Goal: Information Seeking & Learning: Learn about a topic

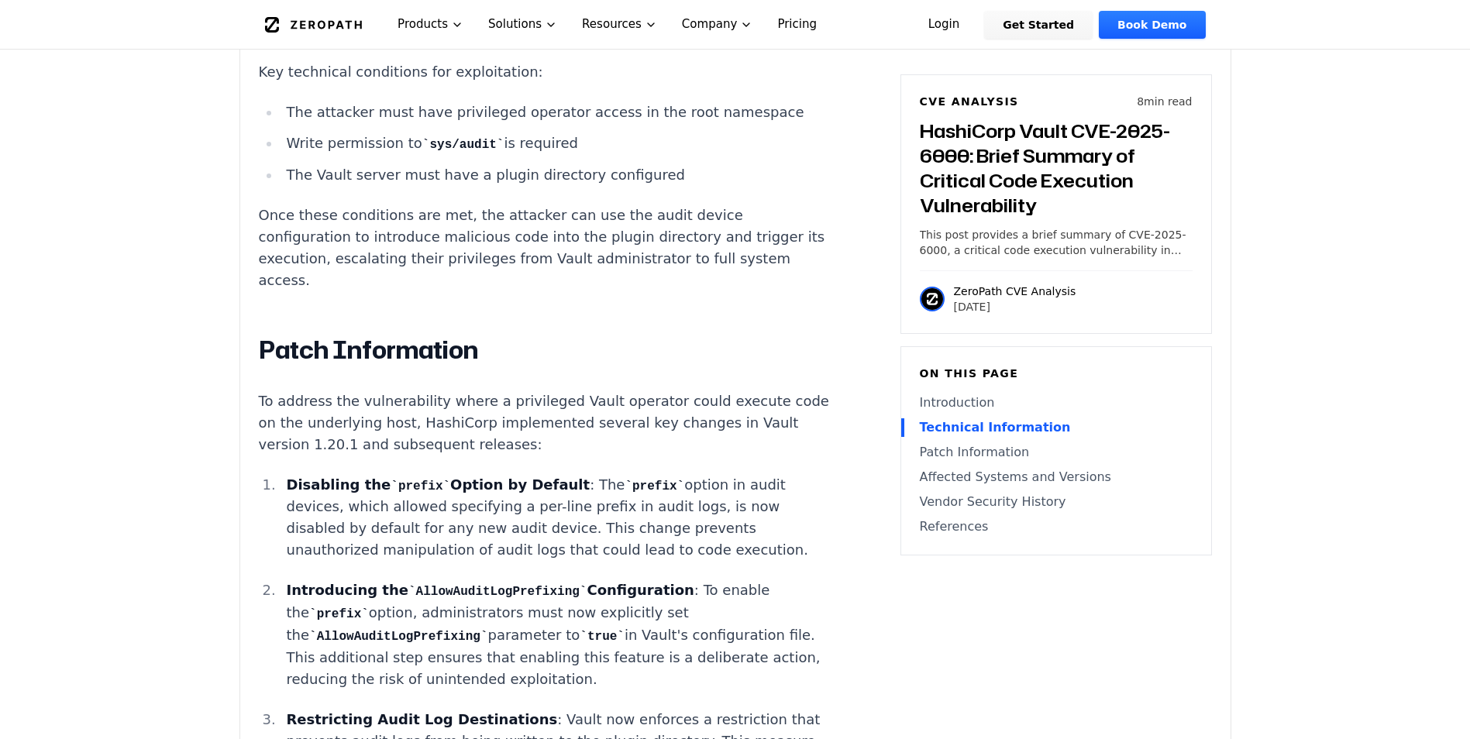
scroll to position [1705, 0]
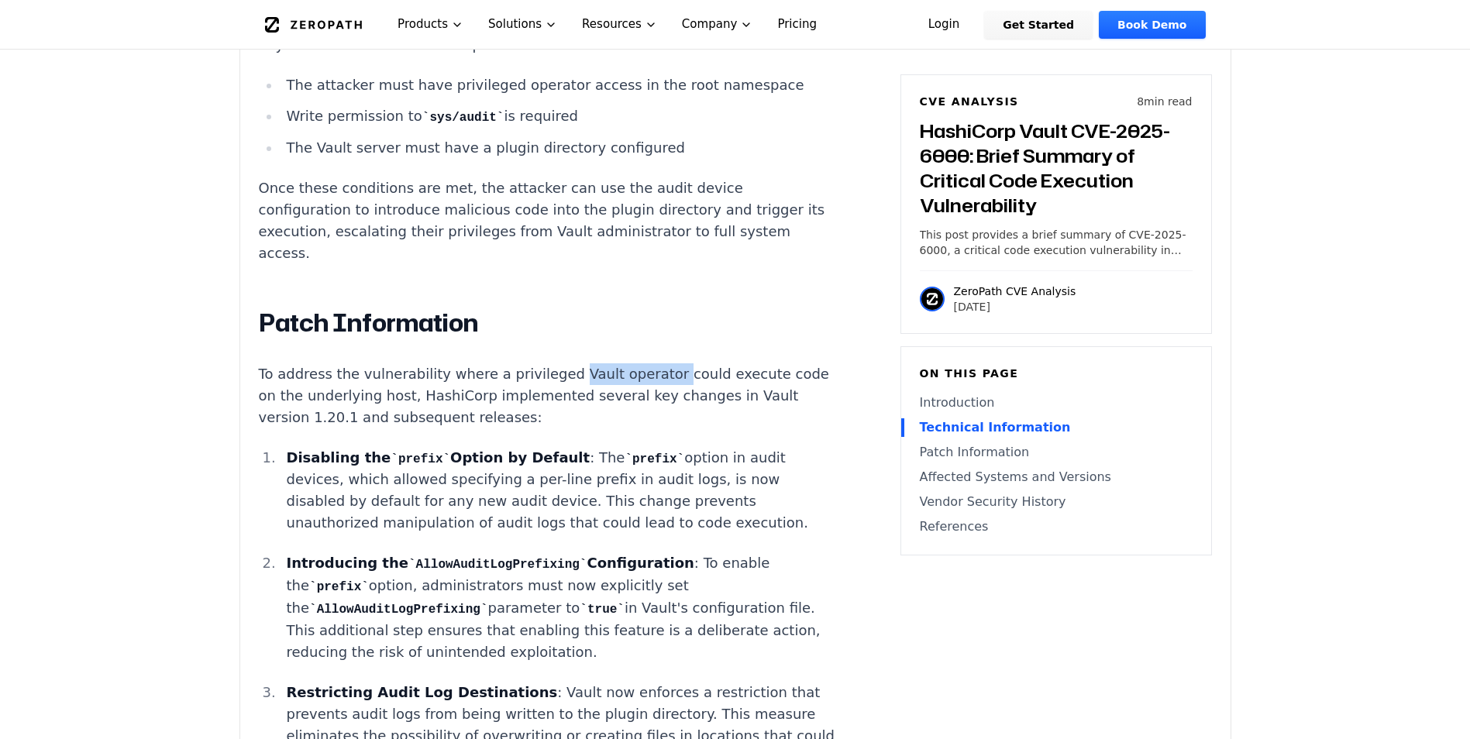
drag, startPoint x: 563, startPoint y: 372, endPoint x: 664, endPoint y: 364, distance: 101.0
click at [664, 364] on p "To address the vulnerability where a privileged Vault operator could execute co…" at bounding box center [547, 395] width 577 height 65
drag, startPoint x: 664, startPoint y: 364, endPoint x: 636, endPoint y: 369, distance: 28.3
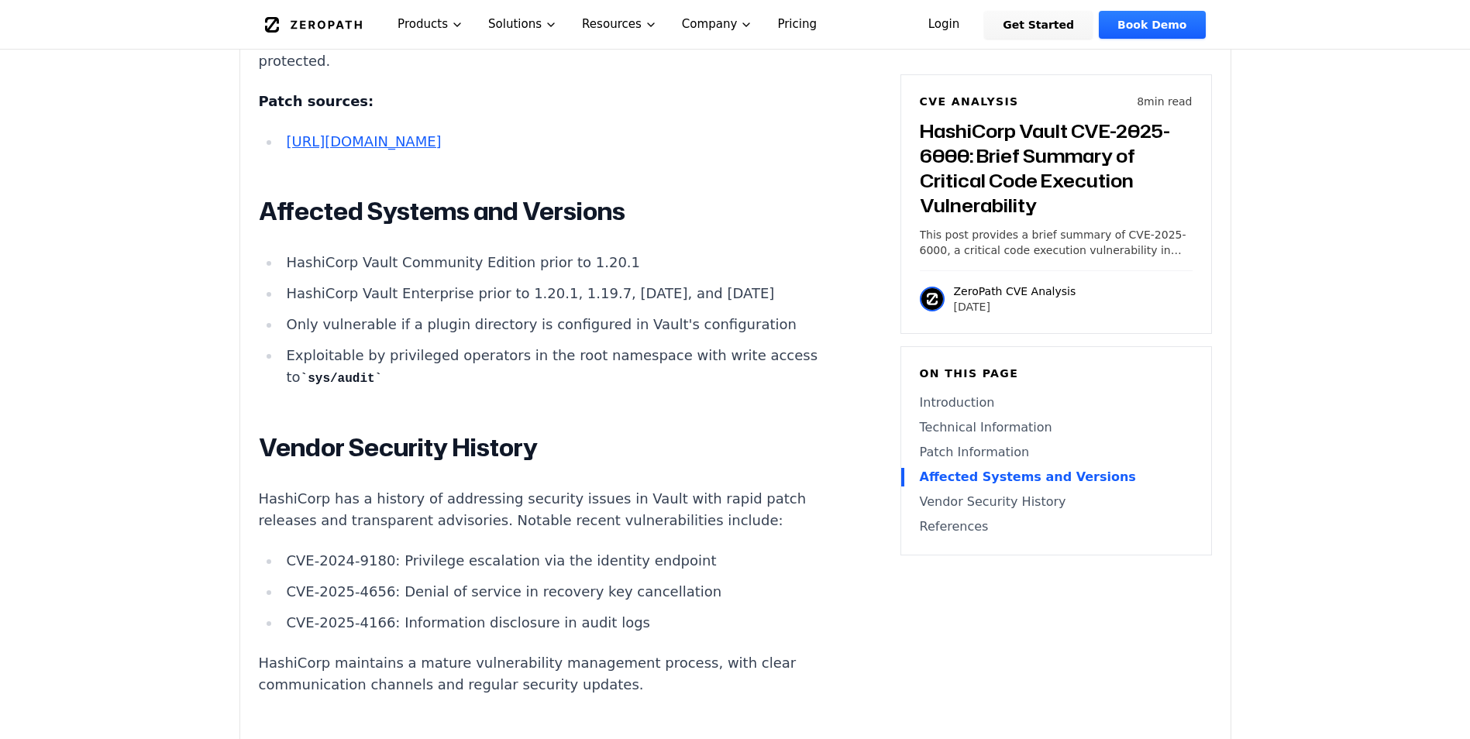
scroll to position [2480, 0]
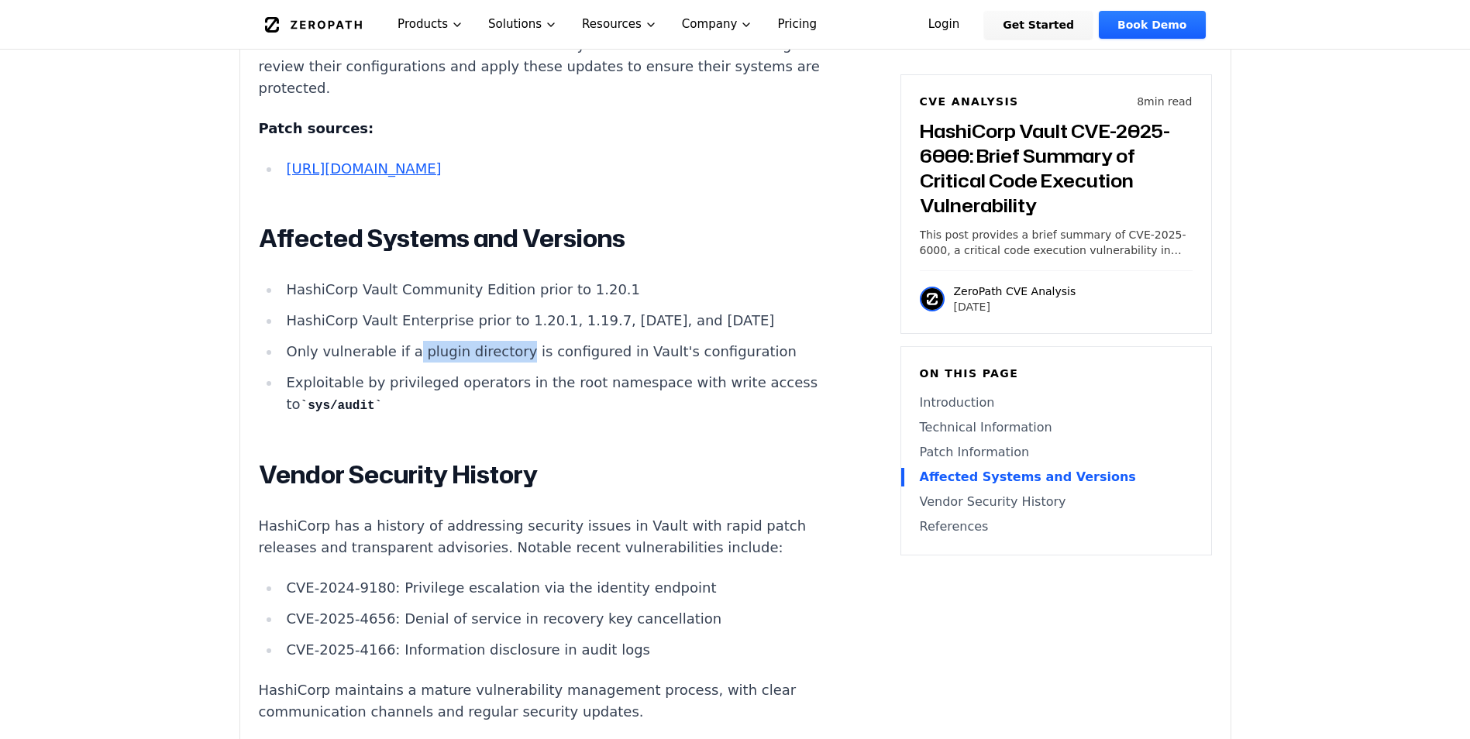
drag, startPoint x: 414, startPoint y: 363, endPoint x: 520, endPoint y: 359, distance: 106.2
click at [520, 359] on li "Only vulnerable if a plugin directory is configured in Vault's configuration" at bounding box center [558, 352] width 555 height 22
drag, startPoint x: 520, startPoint y: 359, endPoint x: 506, endPoint y: 358, distance: 14.0
copy li "plugin directory"
click at [431, 363] on li "Only vulnerable if a plugin directory is configured in Vault's configuration" at bounding box center [558, 352] width 555 height 22
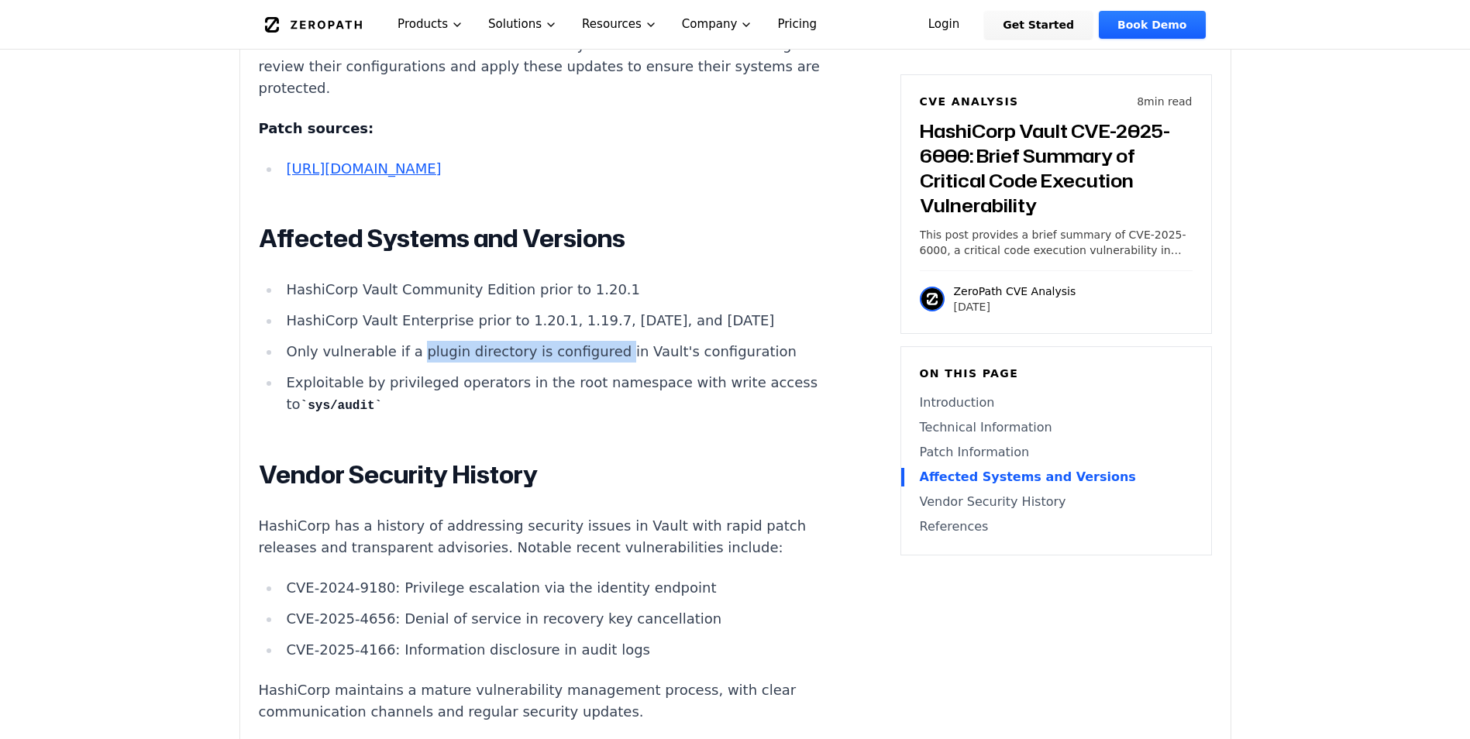
drag, startPoint x: 417, startPoint y: 365, endPoint x: 612, endPoint y: 372, distance: 195.4
click at [612, 363] on li "Only vulnerable if a plugin directory is configured in Vault's configuration" at bounding box center [558, 352] width 555 height 22
click at [405, 399] on li "Exploitable by privileged operators in the root namespace with write access to …" at bounding box center [558, 394] width 555 height 44
drag, startPoint x: 419, startPoint y: 367, endPoint x: 790, endPoint y: 347, distance: 371.0
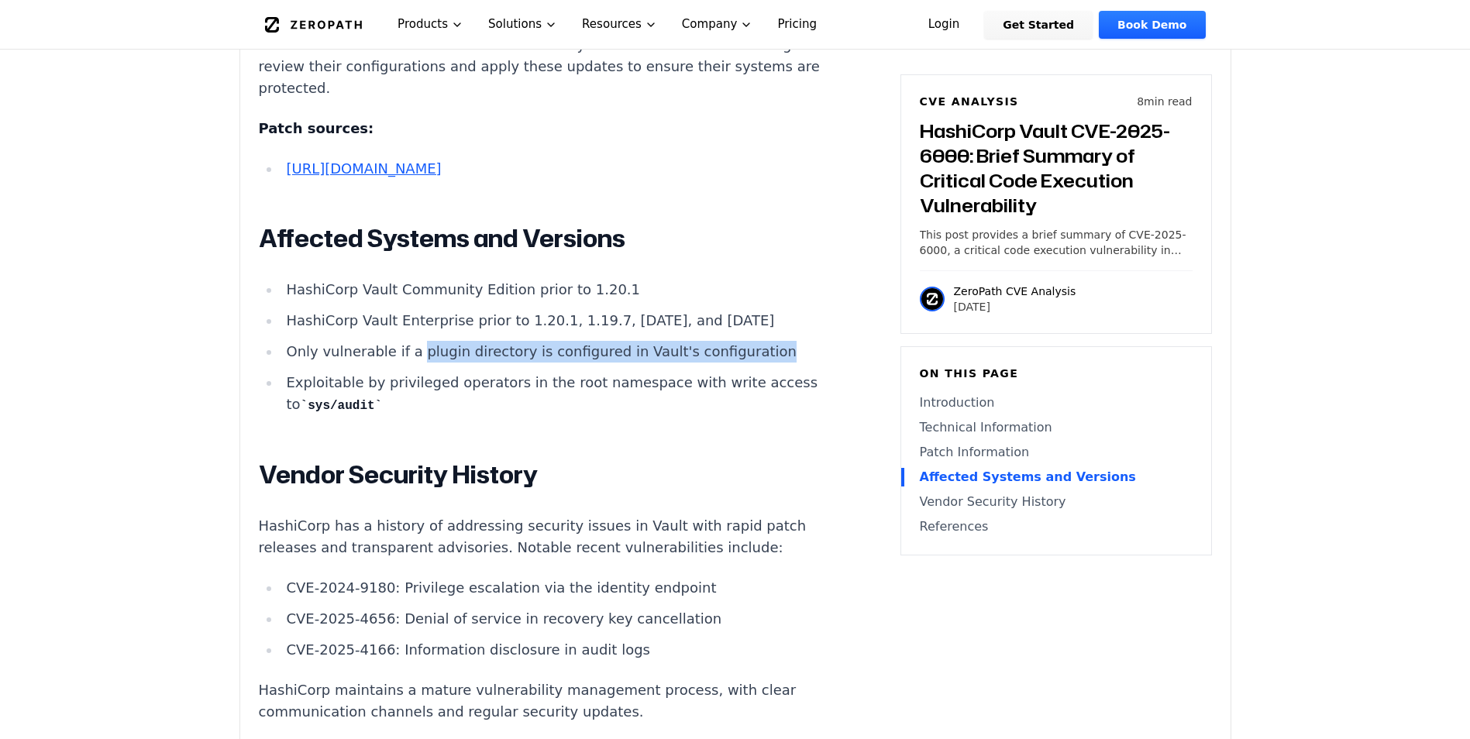
copy li "plugin directory is configured in Vault's configuration"
drag, startPoint x: 563, startPoint y: 335, endPoint x: 601, endPoint y: 330, distance: 38.3
click at [601, 330] on li "HashiCorp Vault Enterprise prior to 1.20.1, 1.19.7, [DATE], and [DATE]" at bounding box center [558, 321] width 555 height 22
copy li "1.19.7"
click at [436, 363] on li "Only vulnerable if a plugin directory is configured in Vault's configuration" at bounding box center [558, 352] width 555 height 22
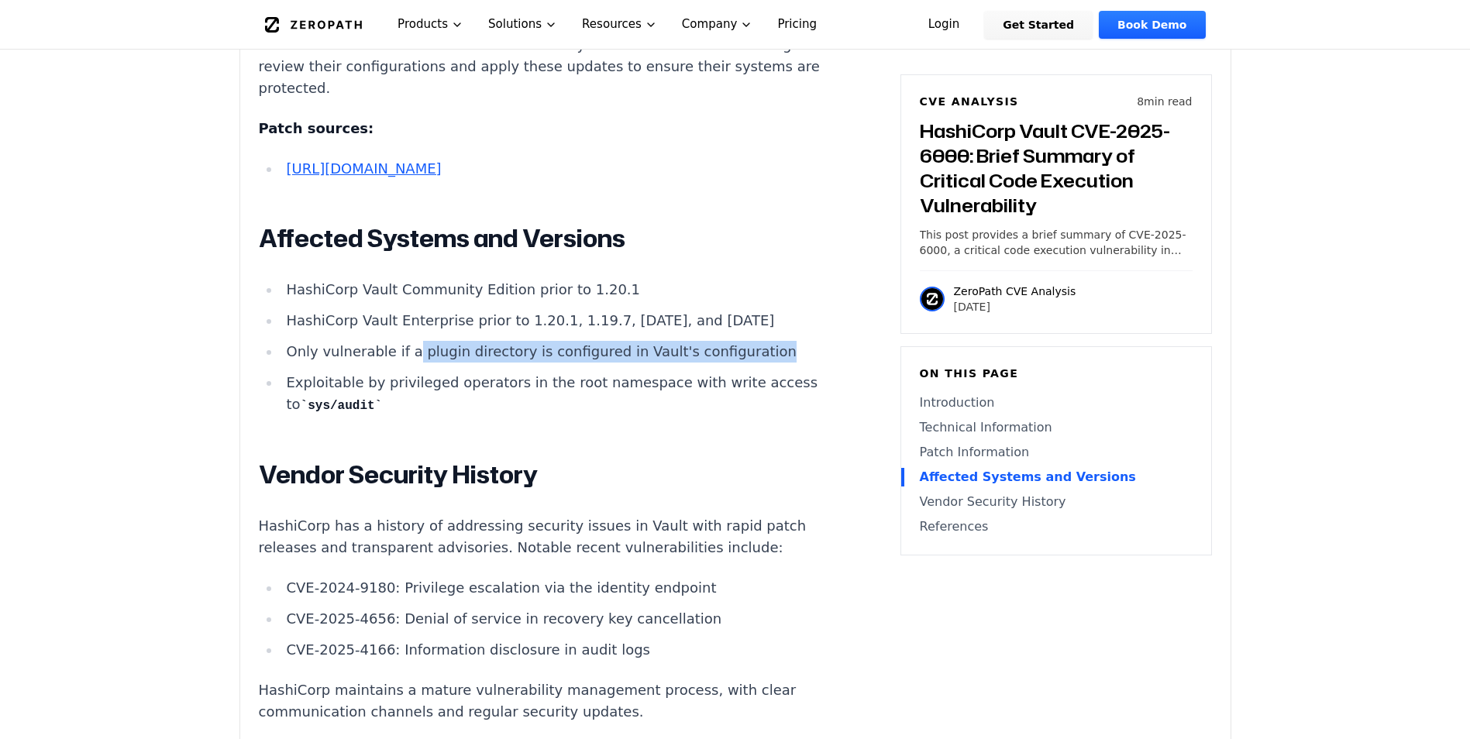
drag, startPoint x: 413, startPoint y: 367, endPoint x: 804, endPoint y: 363, distance: 391.4
copy li "plugin directory is configured in Vault's configuration"
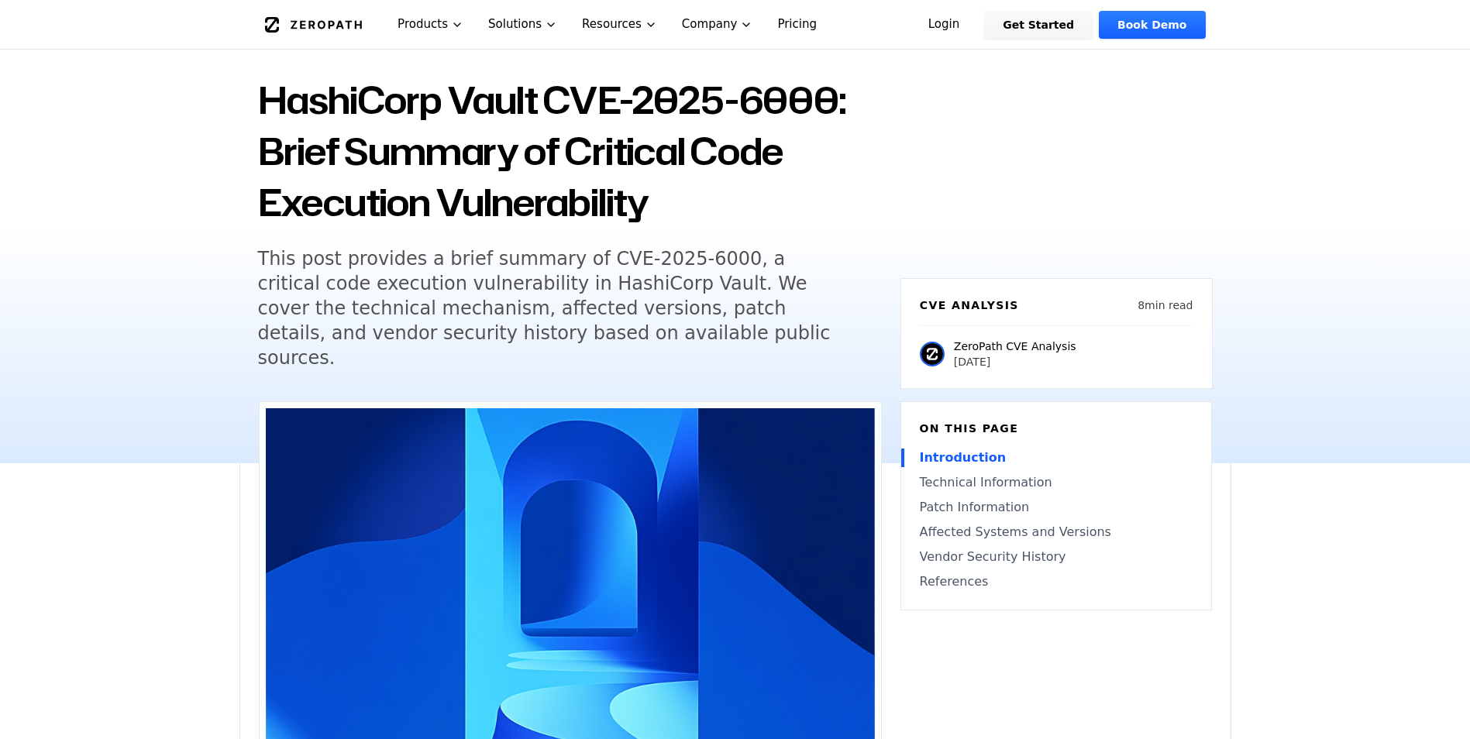
scroll to position [0, 0]
